Goal: Task Accomplishment & Management: Manage account settings

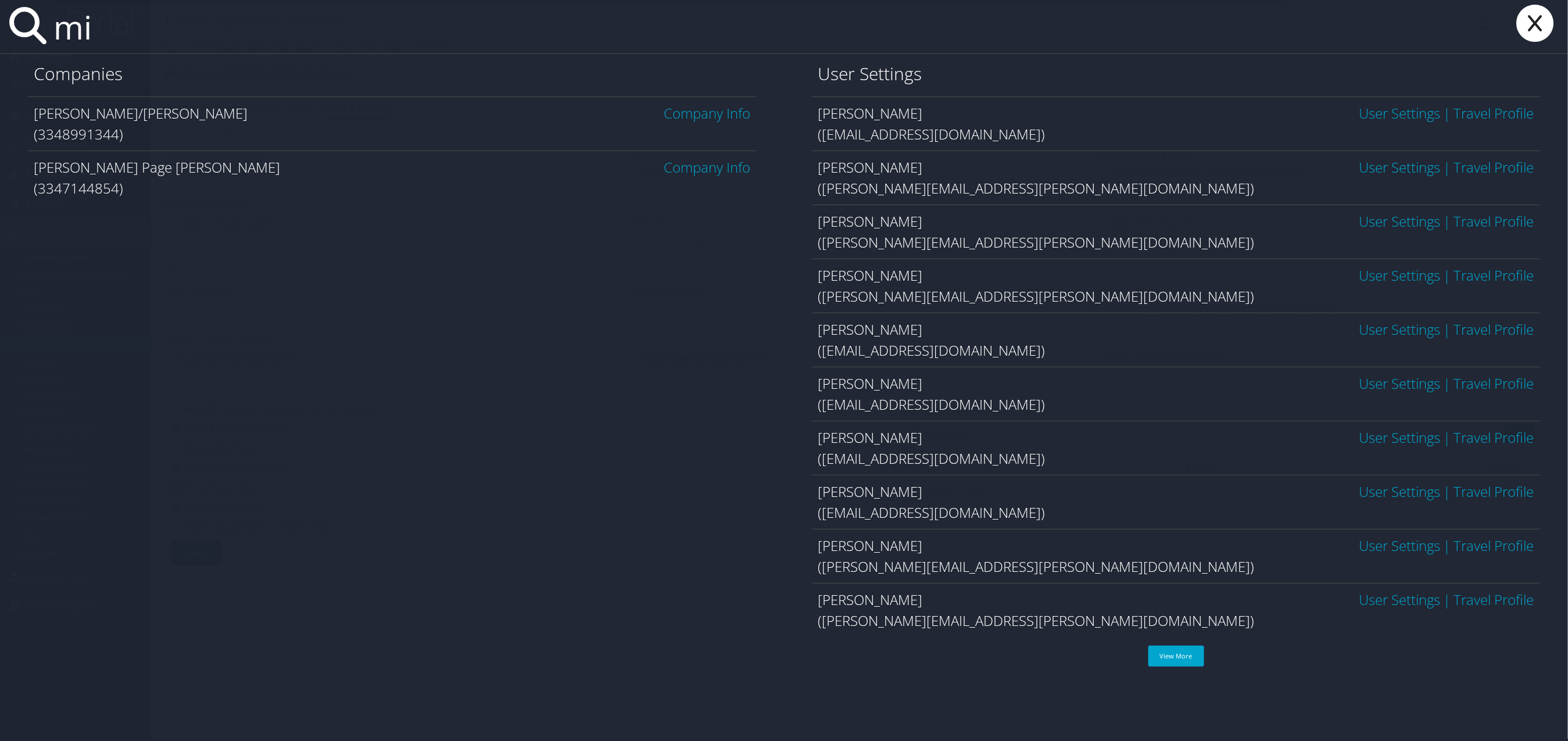
type input "m"
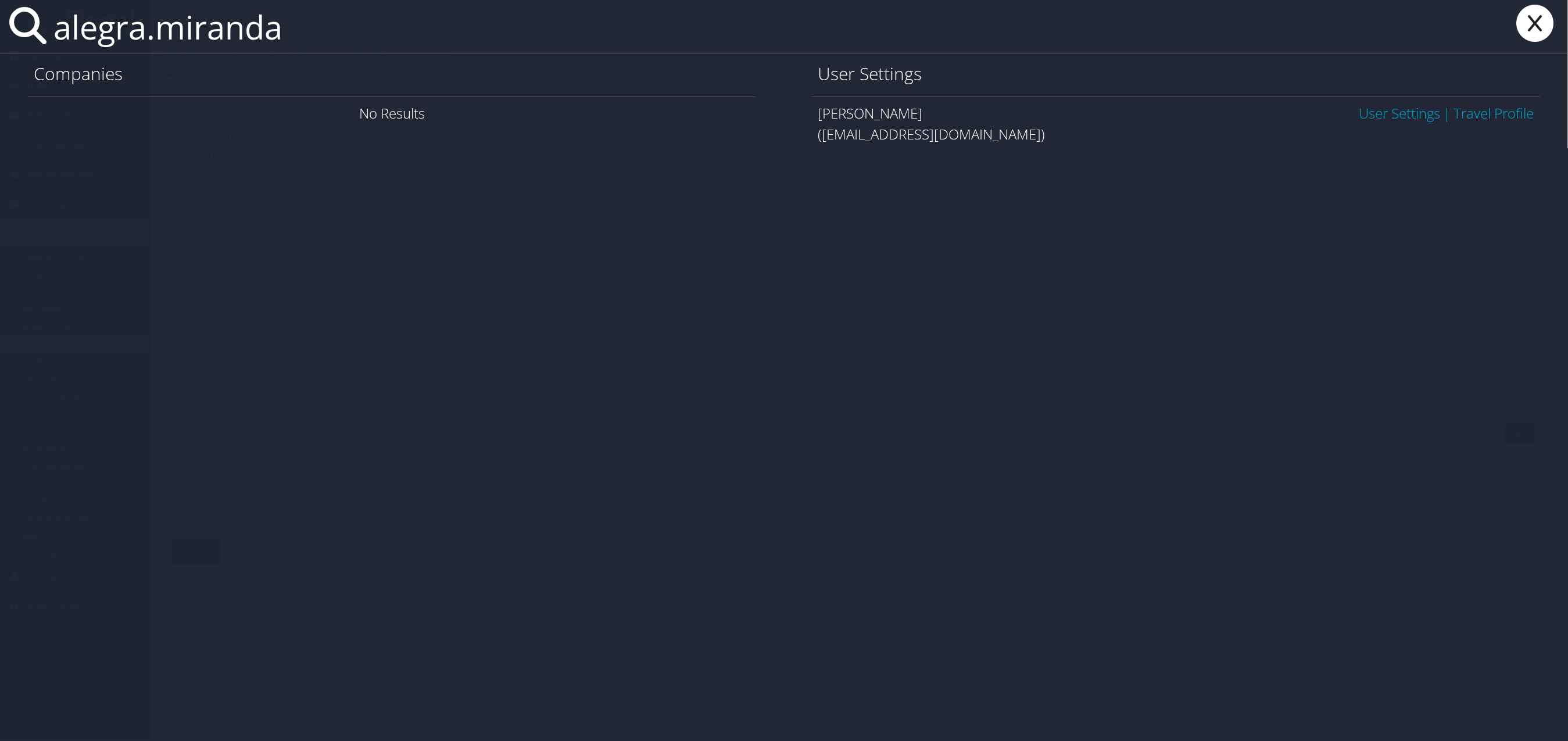
type input "alegra.miranda"
click at [1390, 107] on link "User Settings" at bounding box center [1400, 112] width 82 height 19
click at [1392, 110] on link "User Settings" at bounding box center [1400, 112] width 82 height 19
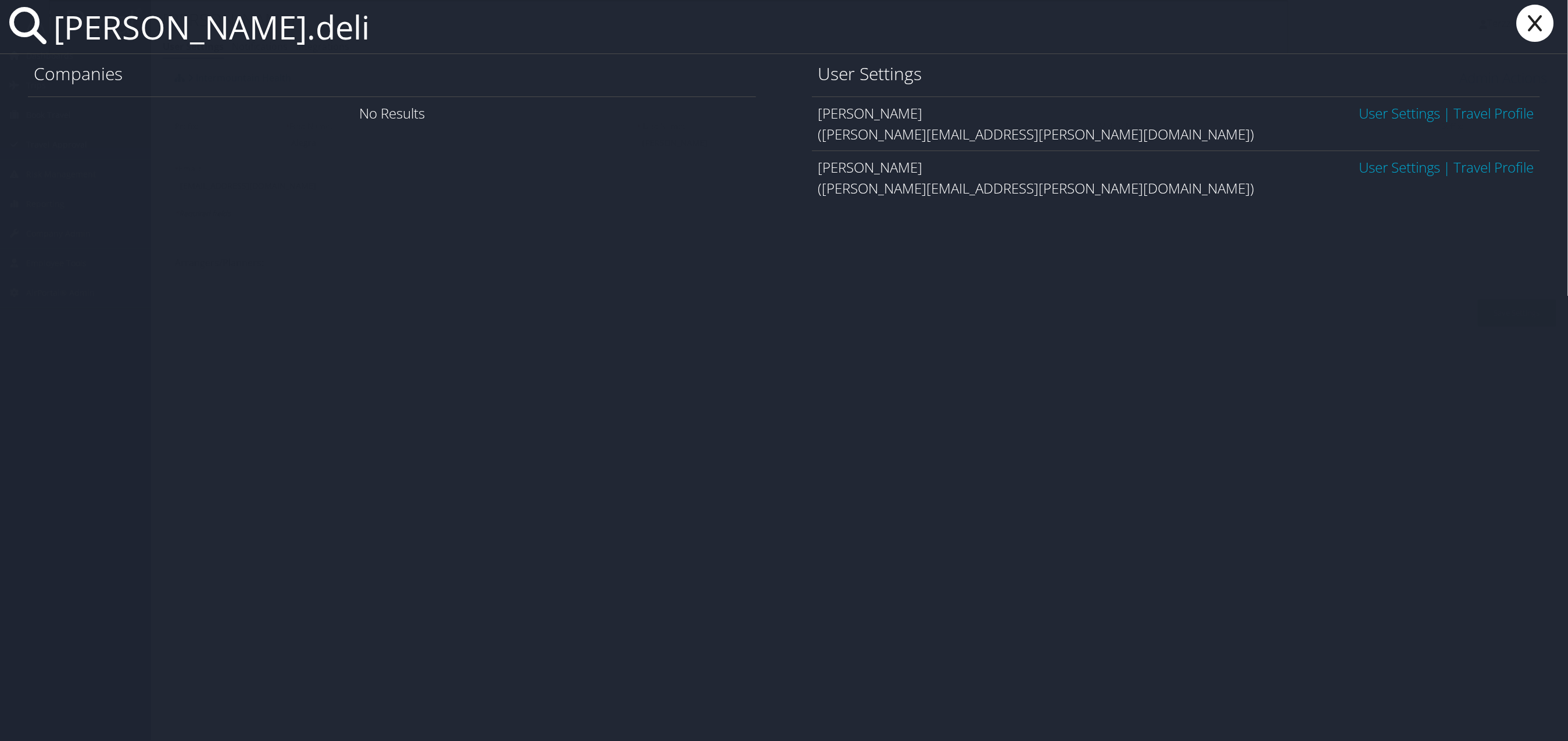
type input "christopher.deli"
click at [1412, 166] on link "User Settings" at bounding box center [1400, 167] width 82 height 19
